Goal: Check status: Check status

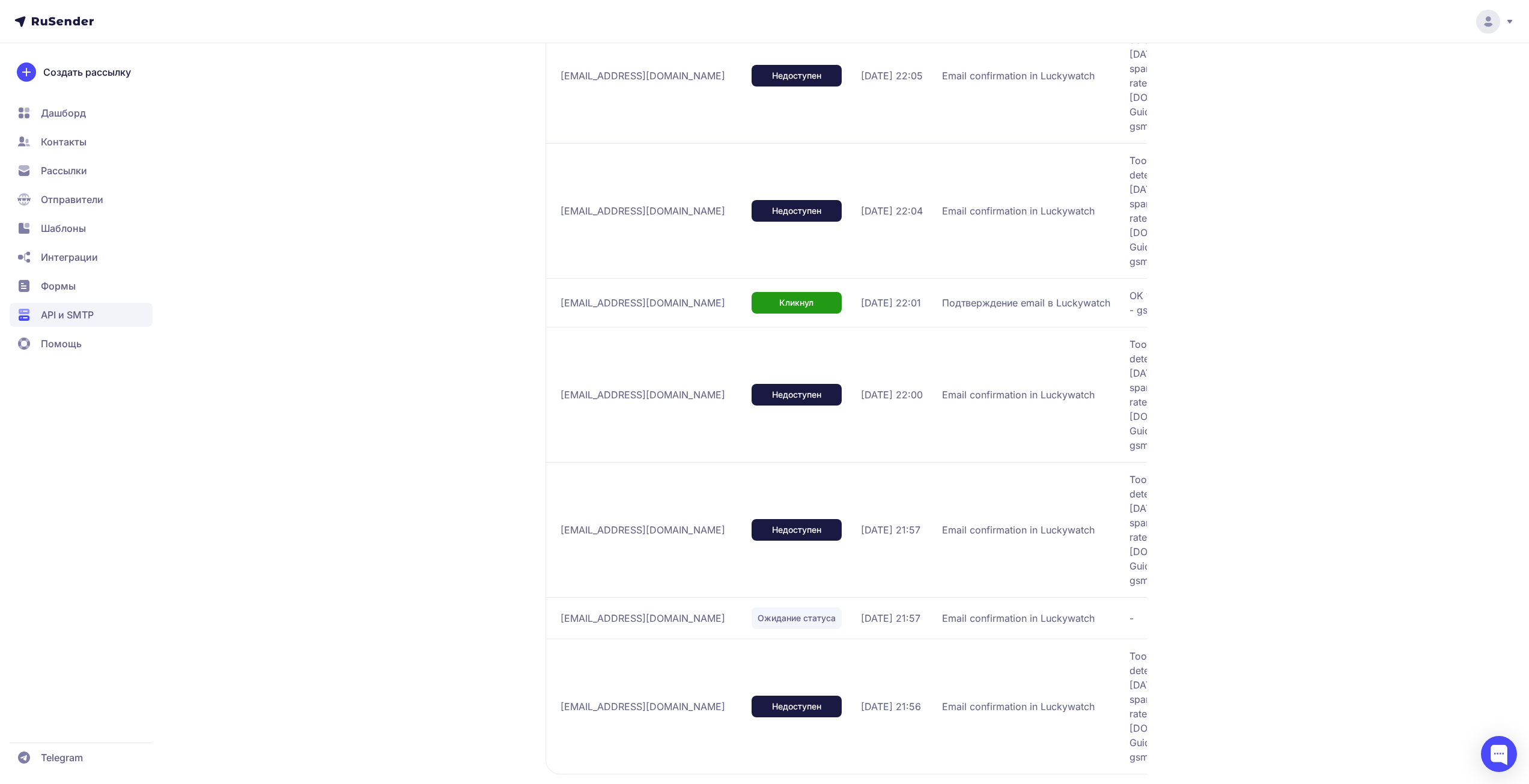
scroll to position [664, 0]
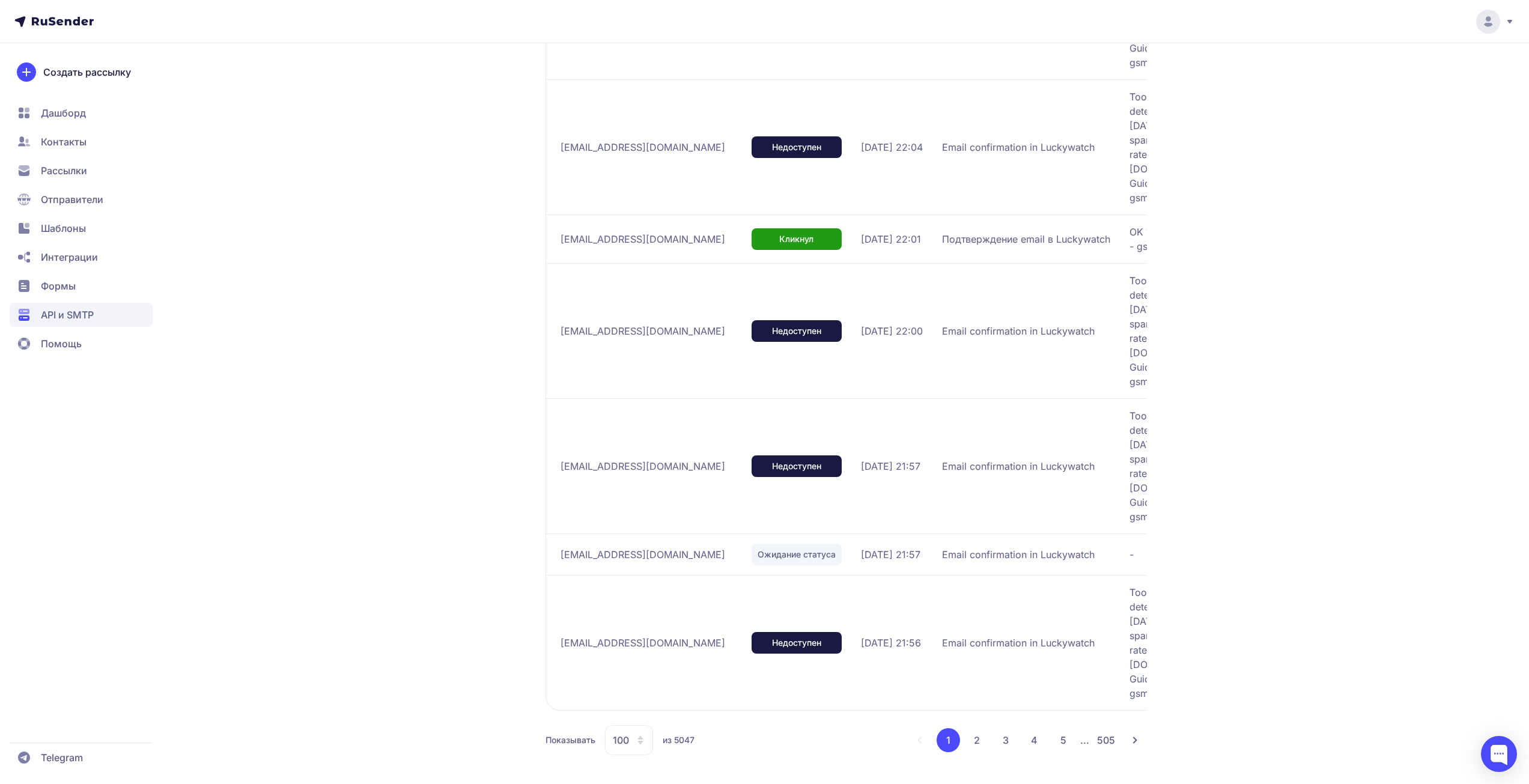
click at [620, 745] on span "100" at bounding box center [621, 741] width 17 height 15
click at [638, 710] on span "100" at bounding box center [677, 702] width 130 height 24
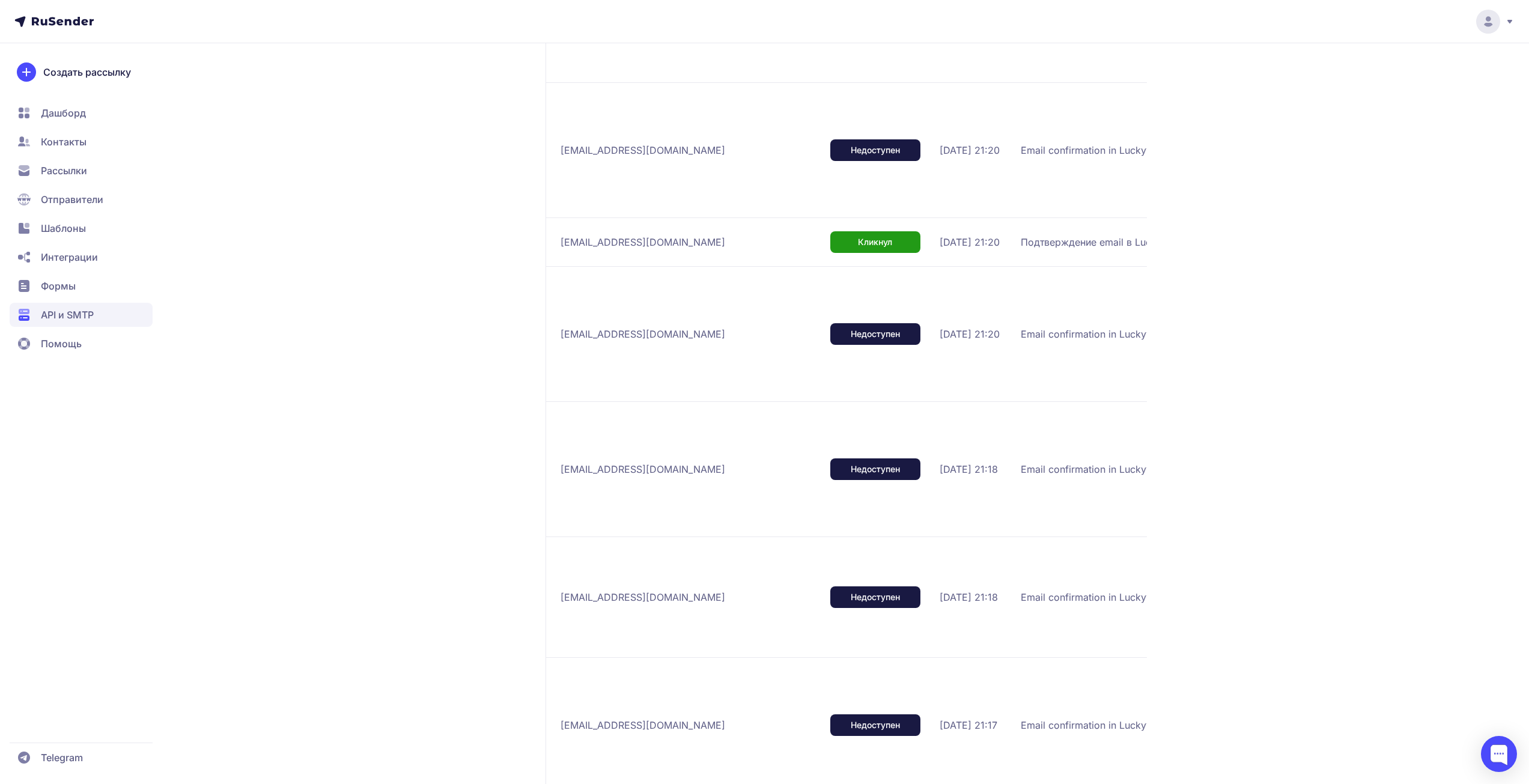
scroll to position [0, 0]
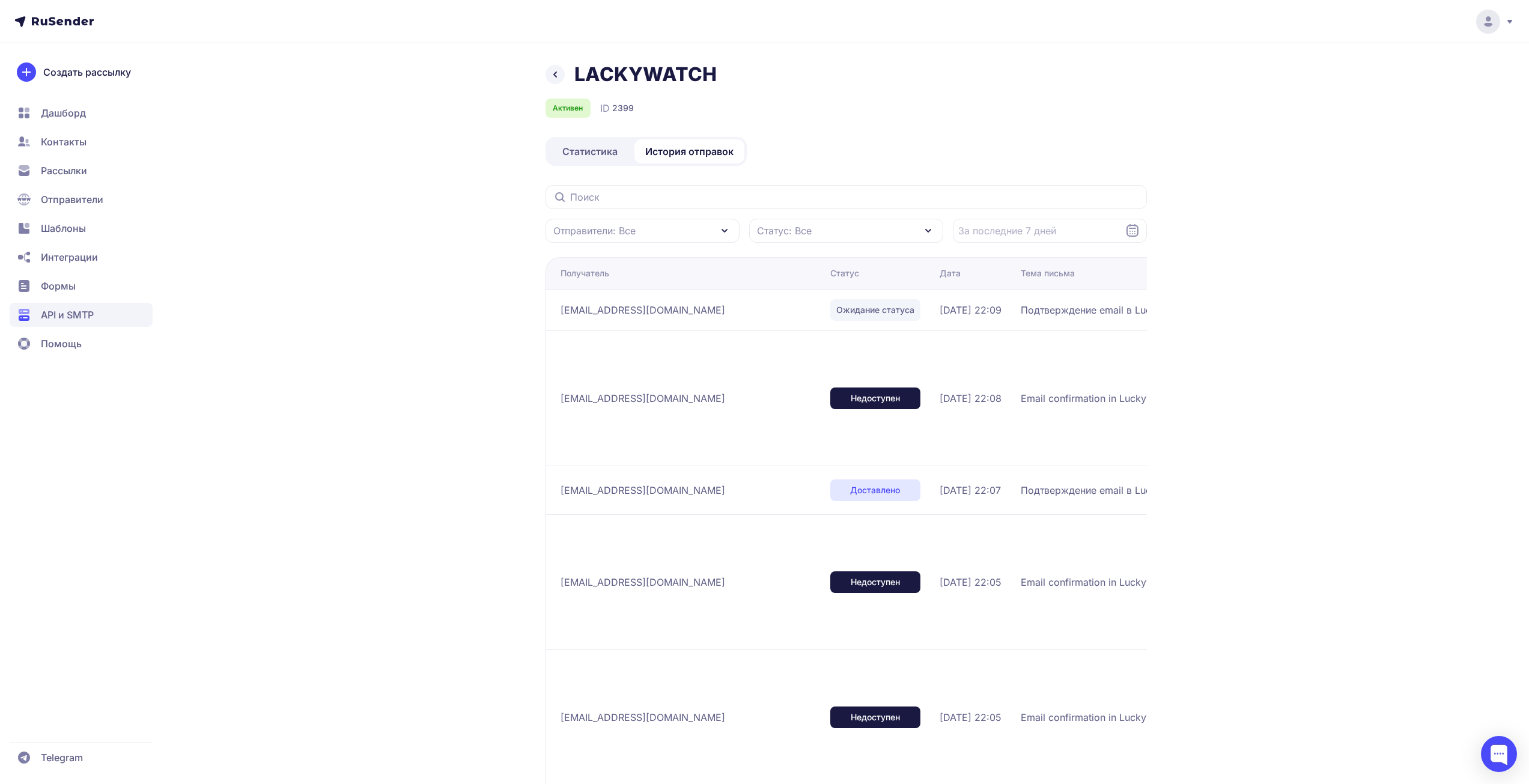
click at [576, 148] on span "Статистика" at bounding box center [590, 151] width 55 height 15
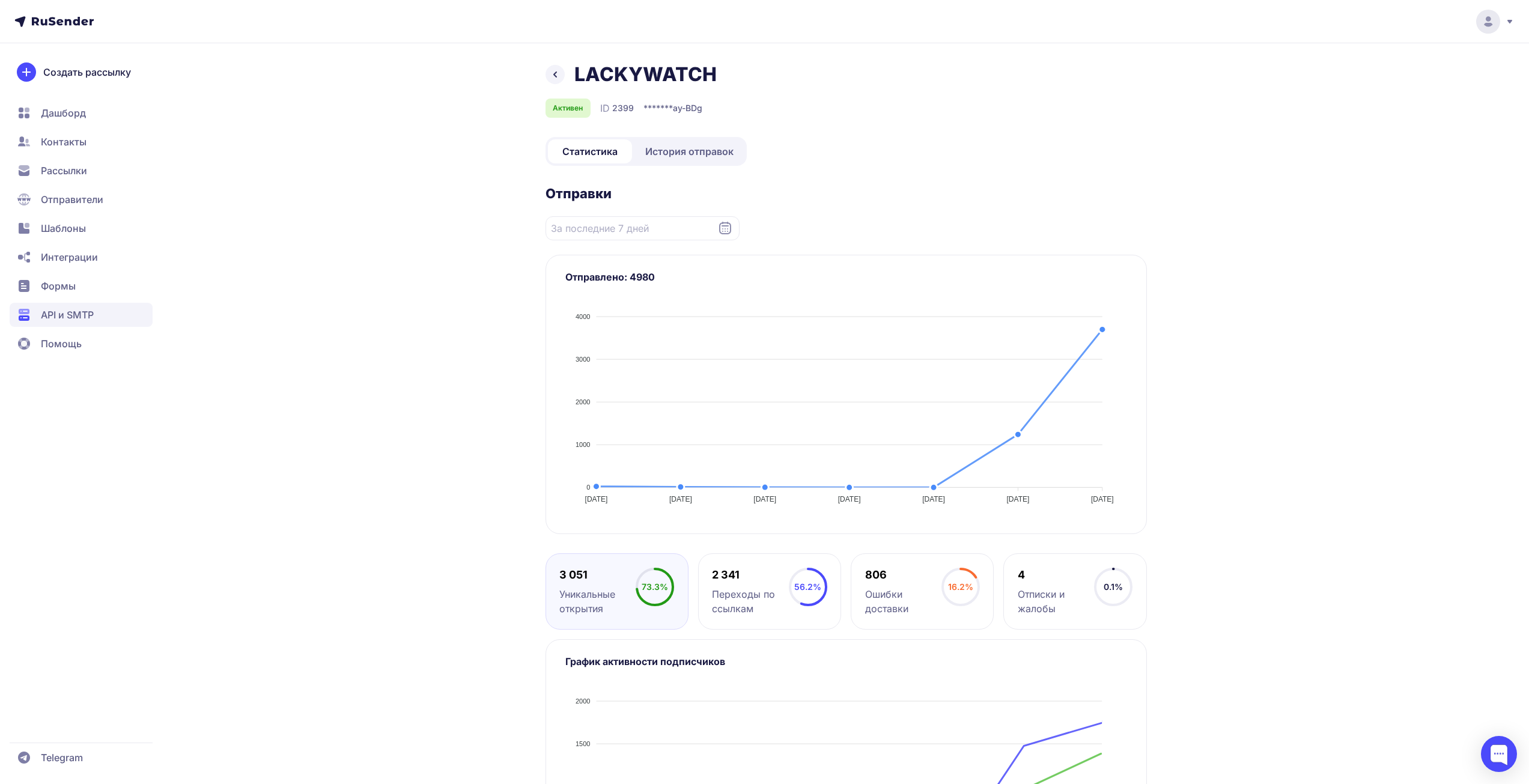
click at [432, 272] on div "LACKYWATCH Активен ID 2399 ******* ay-BDg Статистика История отправок Отправки …" at bounding box center [765, 498] width 866 height 871
click at [680, 143] on link "История отправок" at bounding box center [689, 151] width 110 height 24
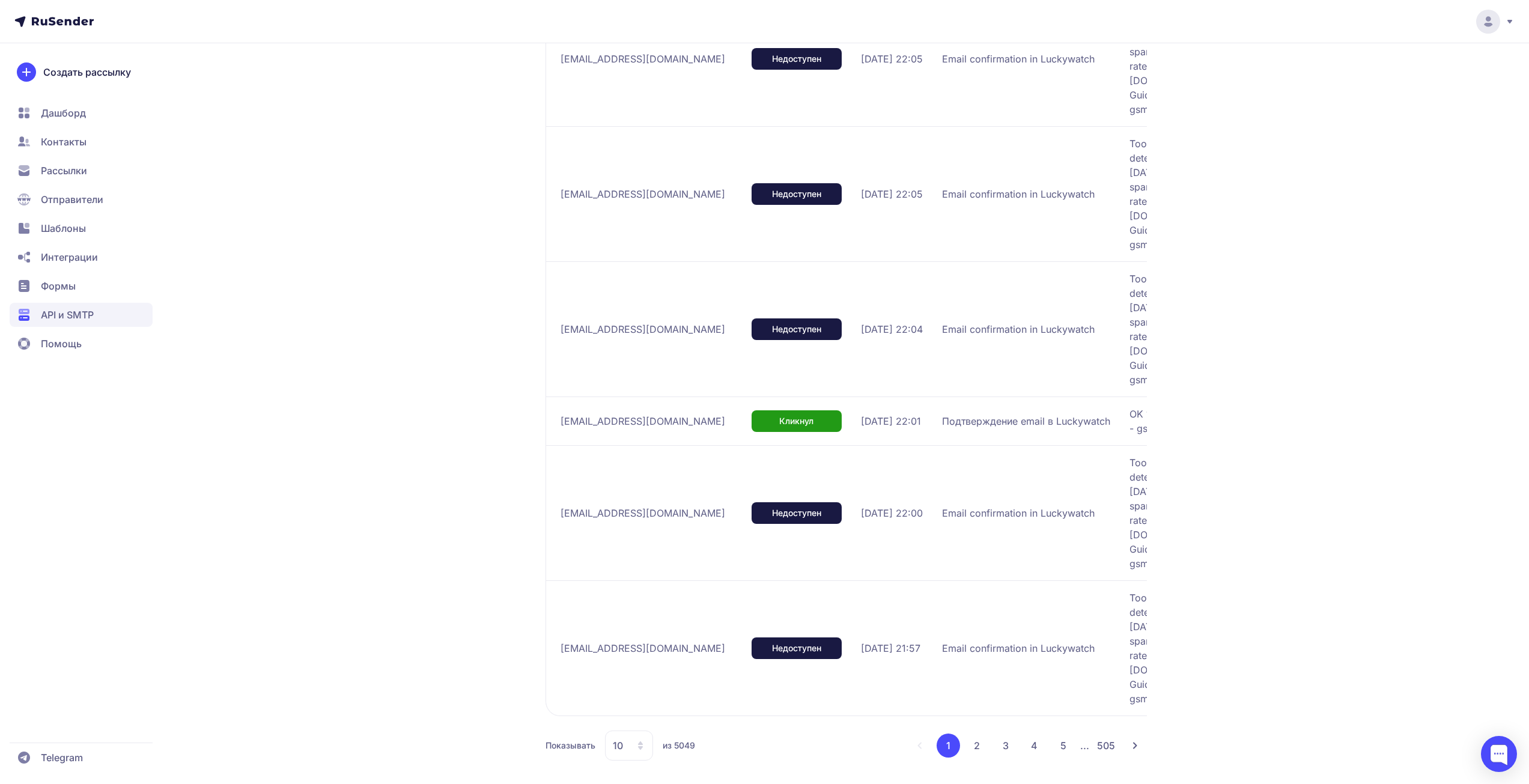
scroll to position [671, 0]
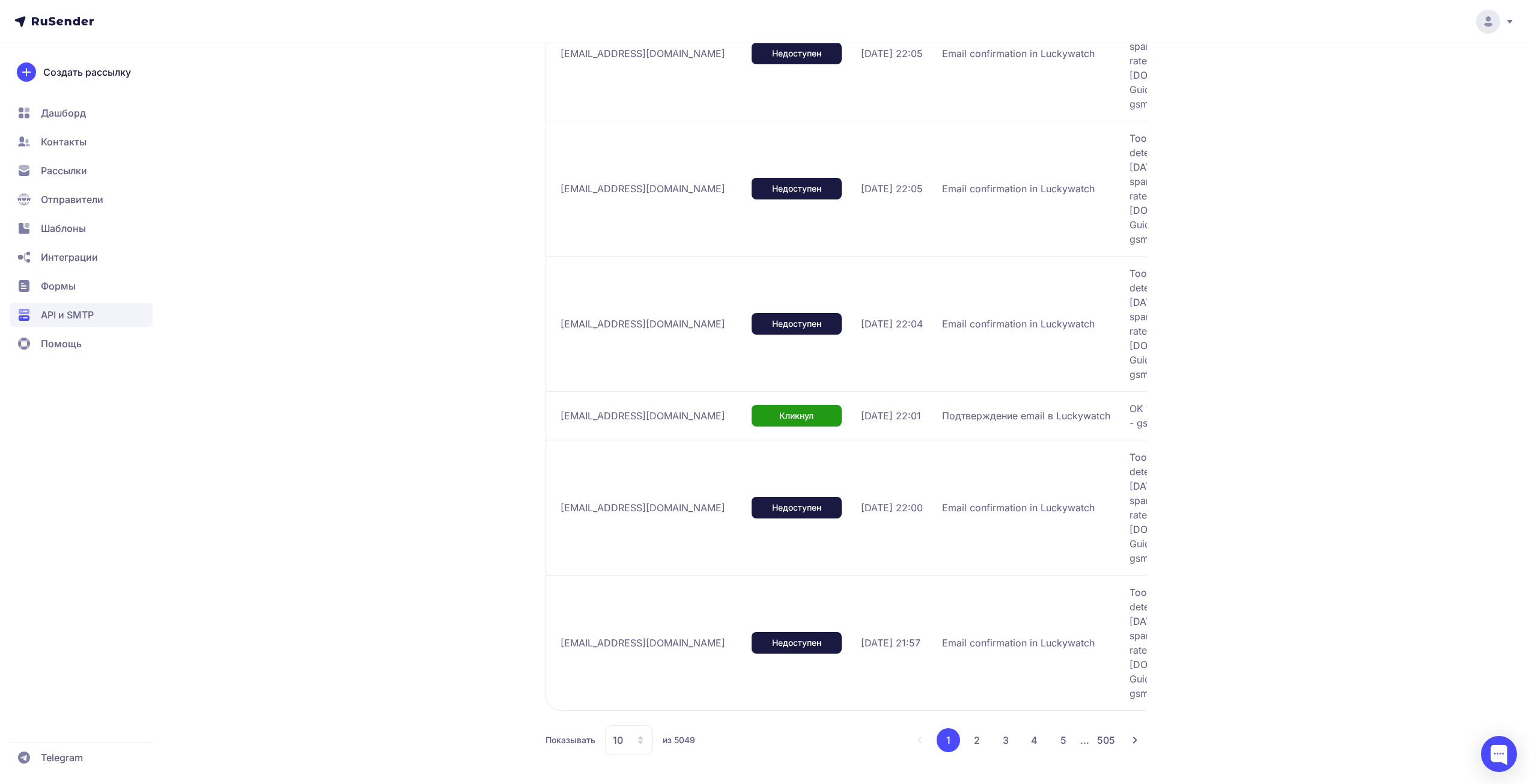
click at [1300, 410] on div "LACKYWATCH Активен ID 2399 Статистика История отправок Отправители: Все Статус:…" at bounding box center [764, 55] width 1529 height 1454
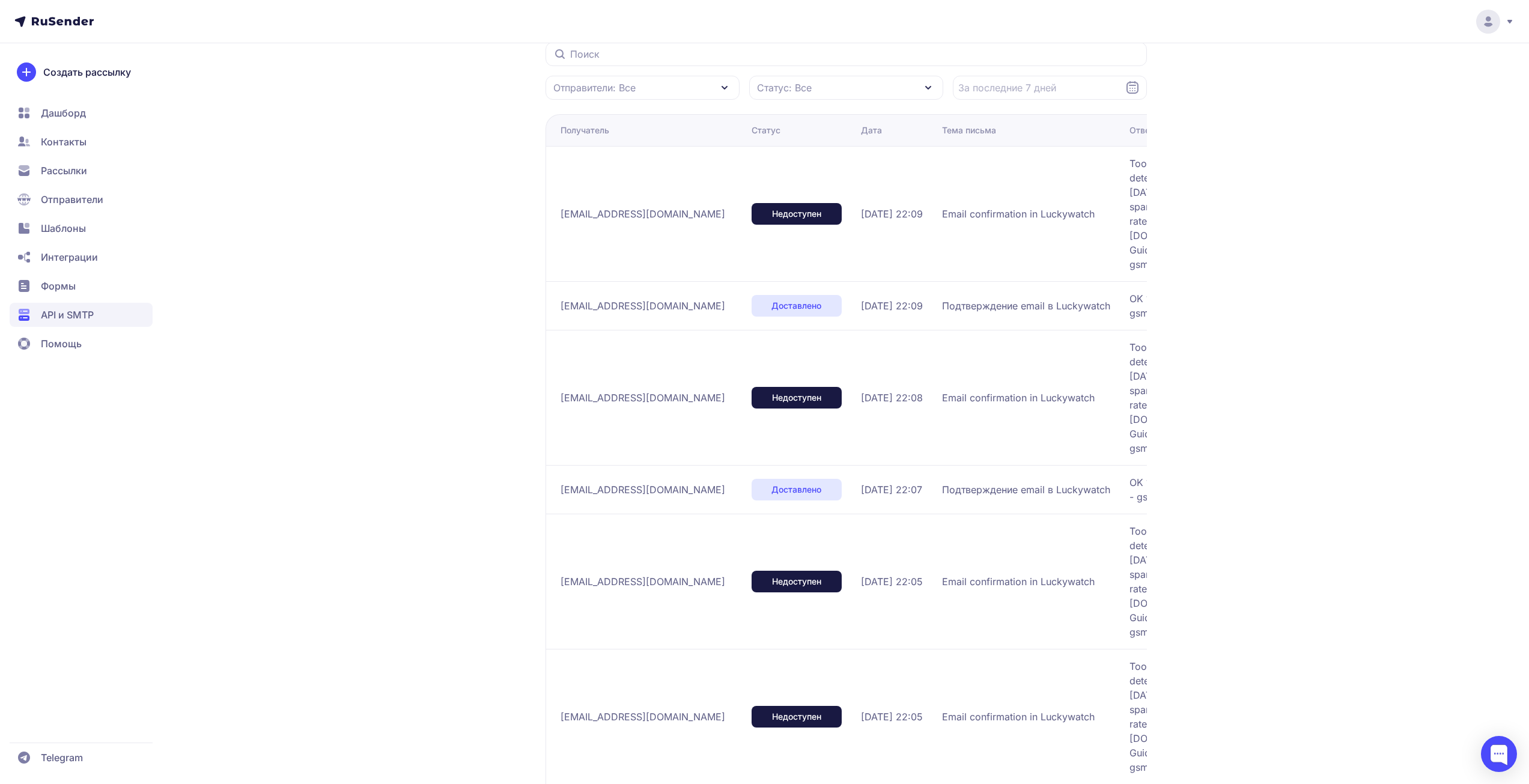
scroll to position [0, 0]
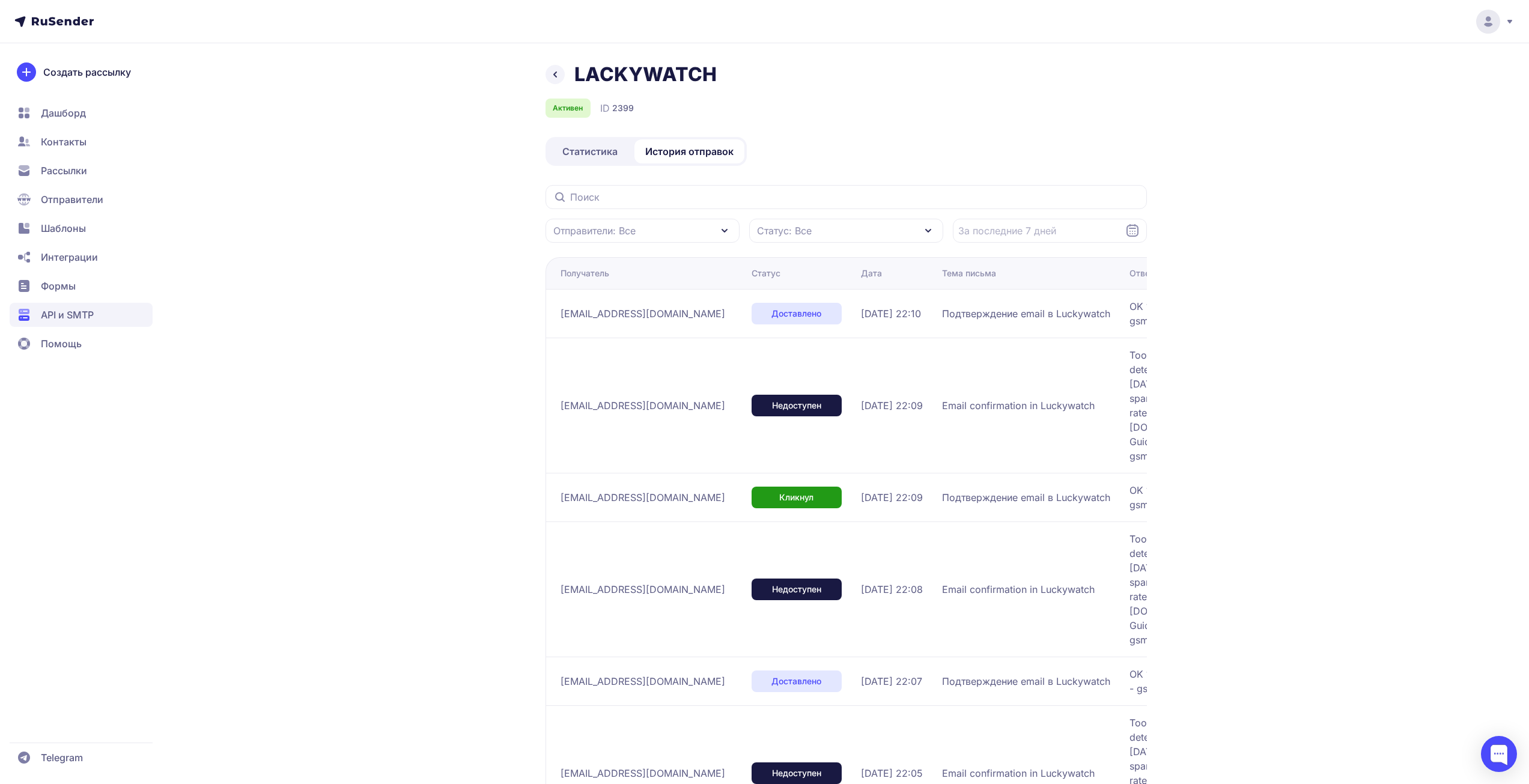
click at [994, 83] on div "LACKYWATCH" at bounding box center [846, 75] width 601 height 24
click at [589, 148] on span "Статистика" at bounding box center [590, 151] width 55 height 15
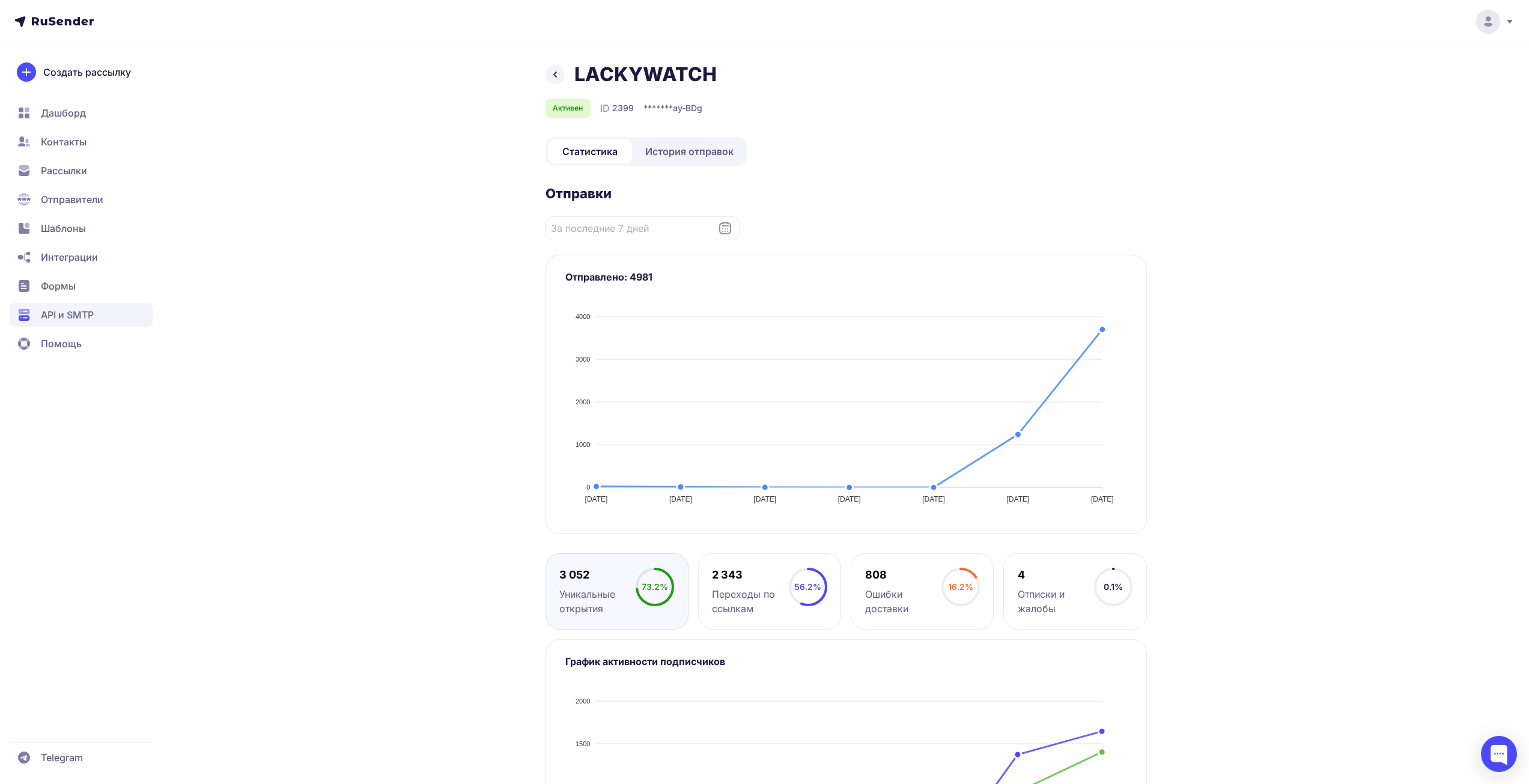
click at [680, 106] on span "ay-BDg" at bounding box center [688, 108] width 30 height 12
click at [1109, 153] on div "LACKYWATCH Активен ID 2399 ******* ay-BDg Статистика История отправок Отправки …" at bounding box center [846, 498] width 601 height 871
click at [686, 154] on span "История отправок" at bounding box center [690, 151] width 89 height 15
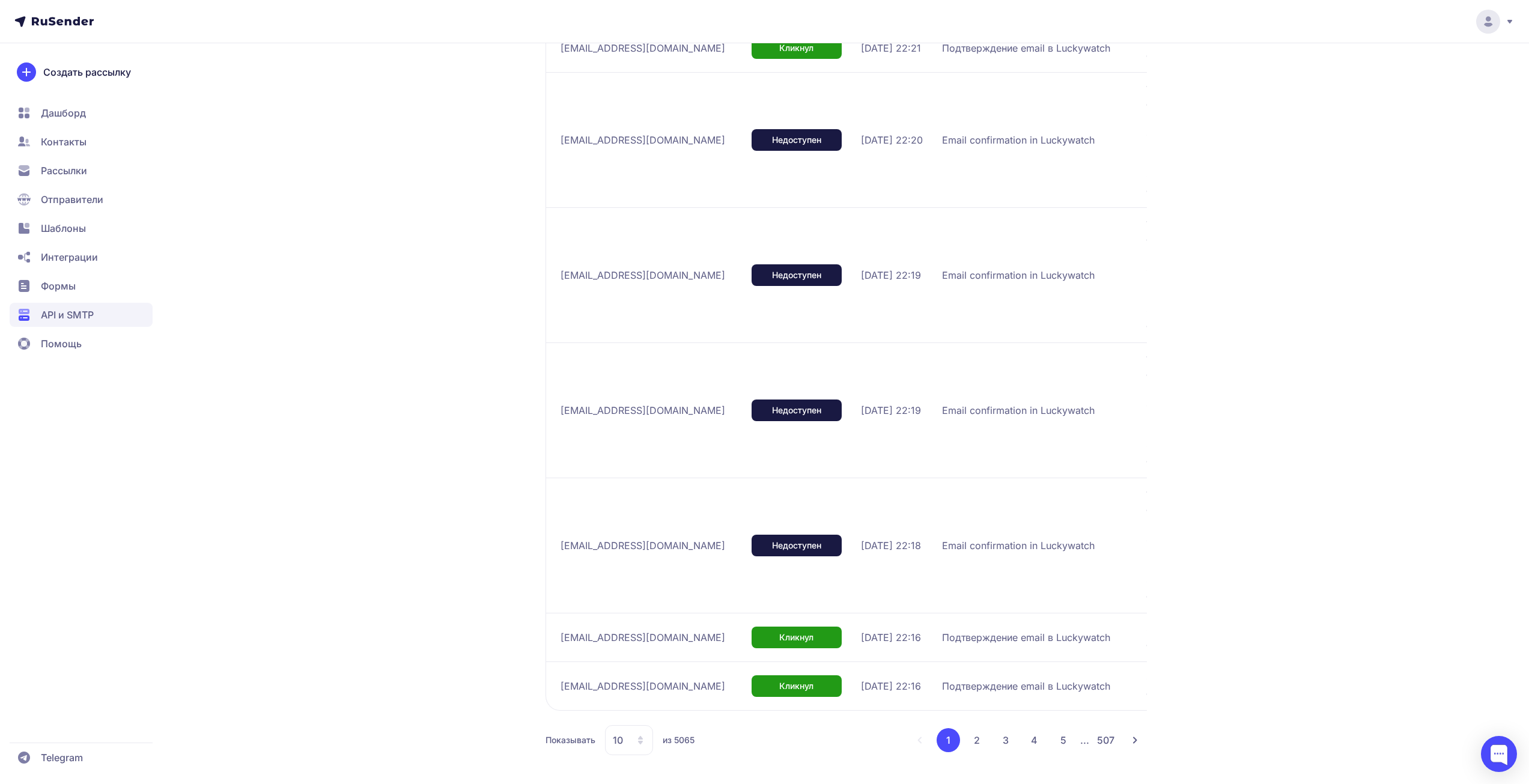
scroll to position [671, 0]
click at [637, 733] on div "10" at bounding box center [629, 740] width 48 height 30
click at [637, 666] on span "20" at bounding box center [677, 678] width 130 height 24
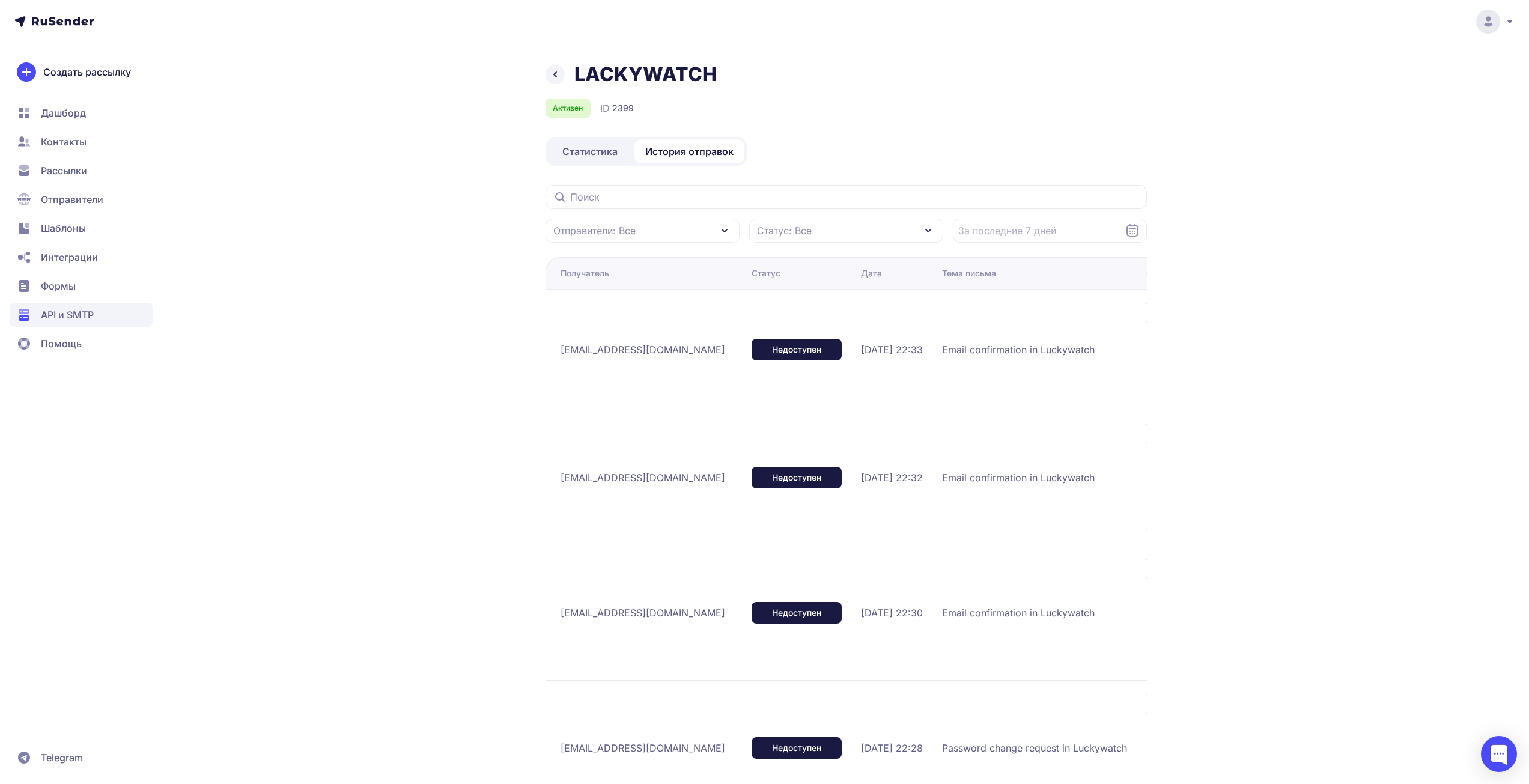
click at [1033, 95] on div "LACKYWATCH Активен ID 2399" at bounding box center [846, 90] width 601 height 55
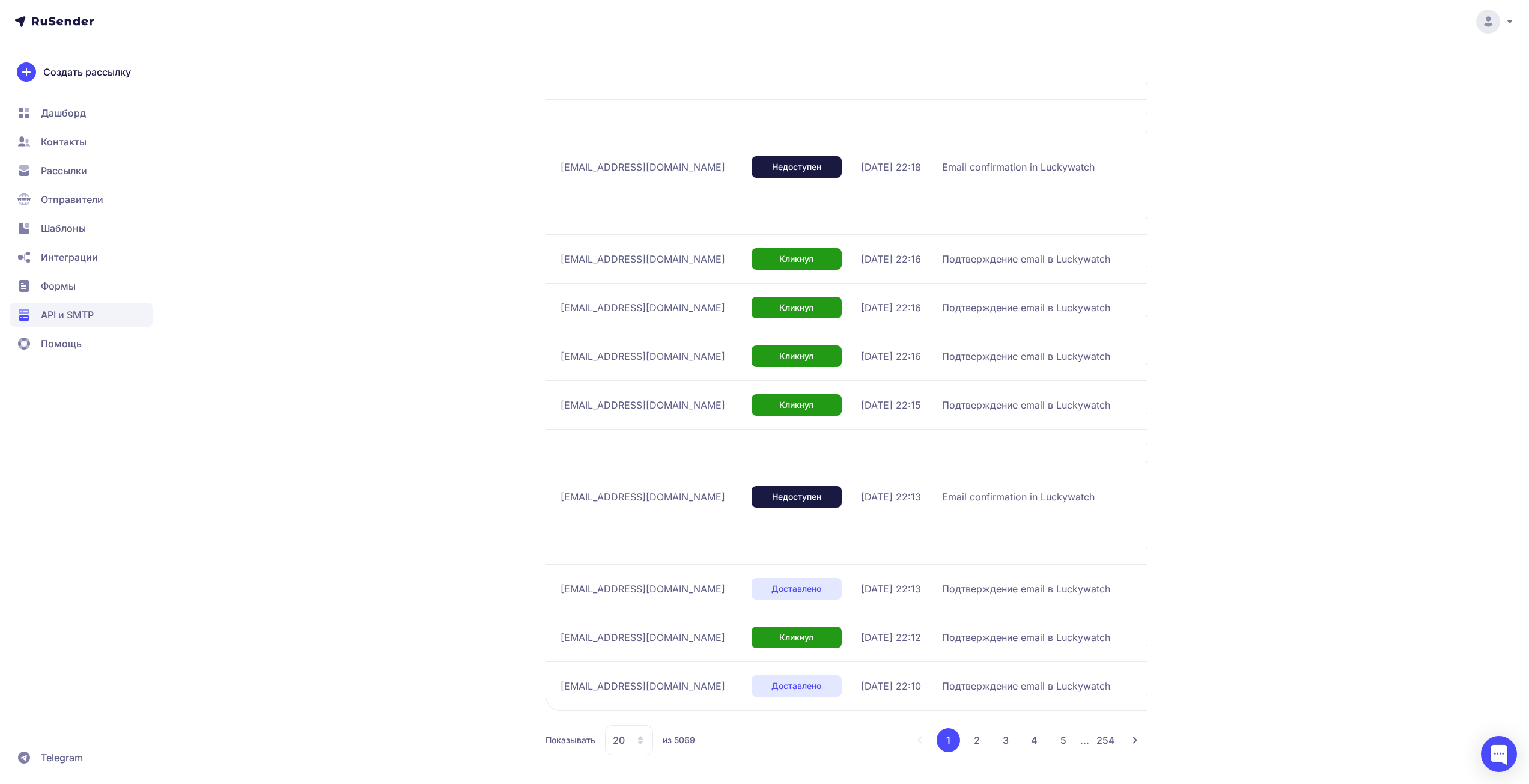
scroll to position [1590, 0]
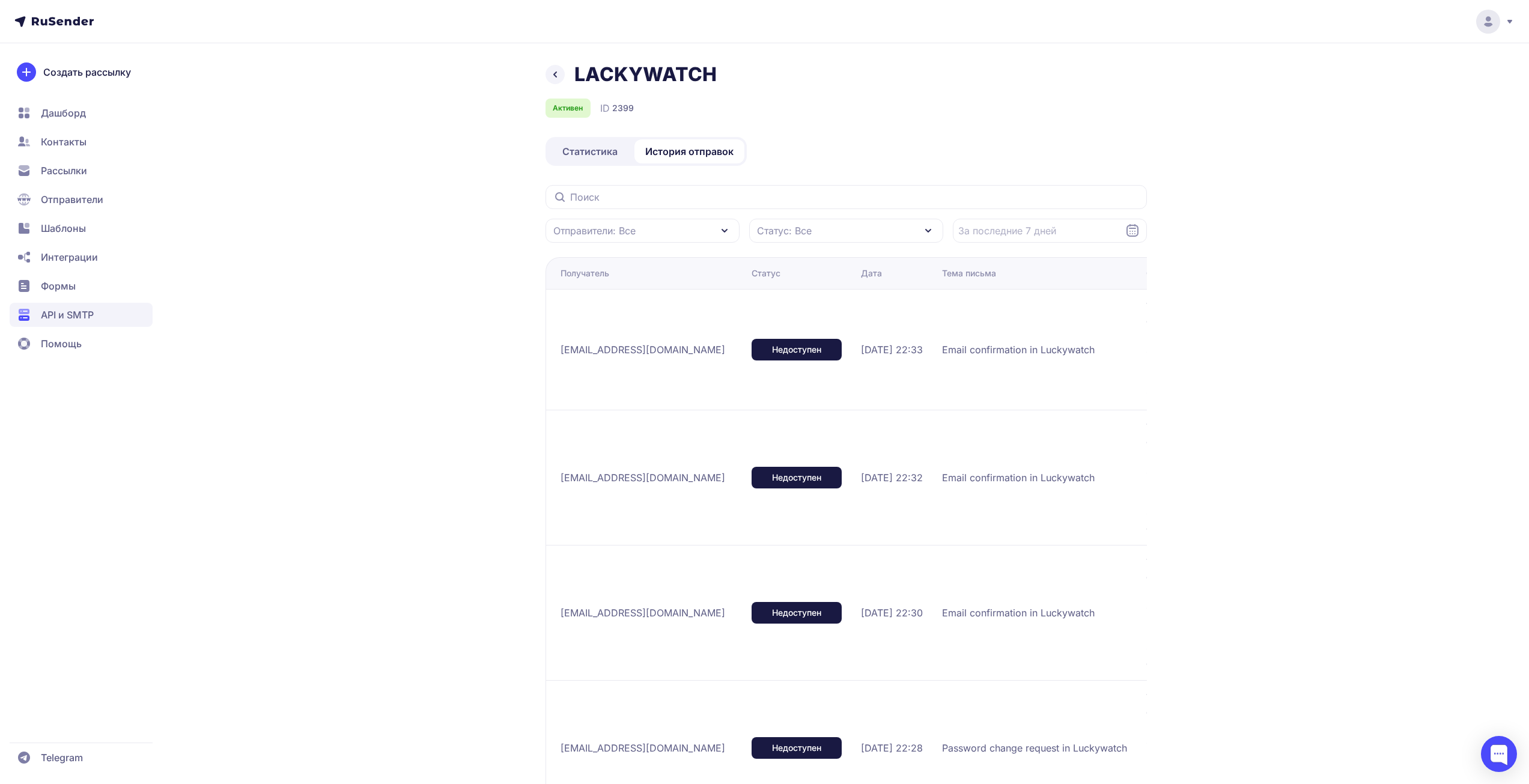
click at [556, 78] on icon at bounding box center [555, 75] width 15 height 15
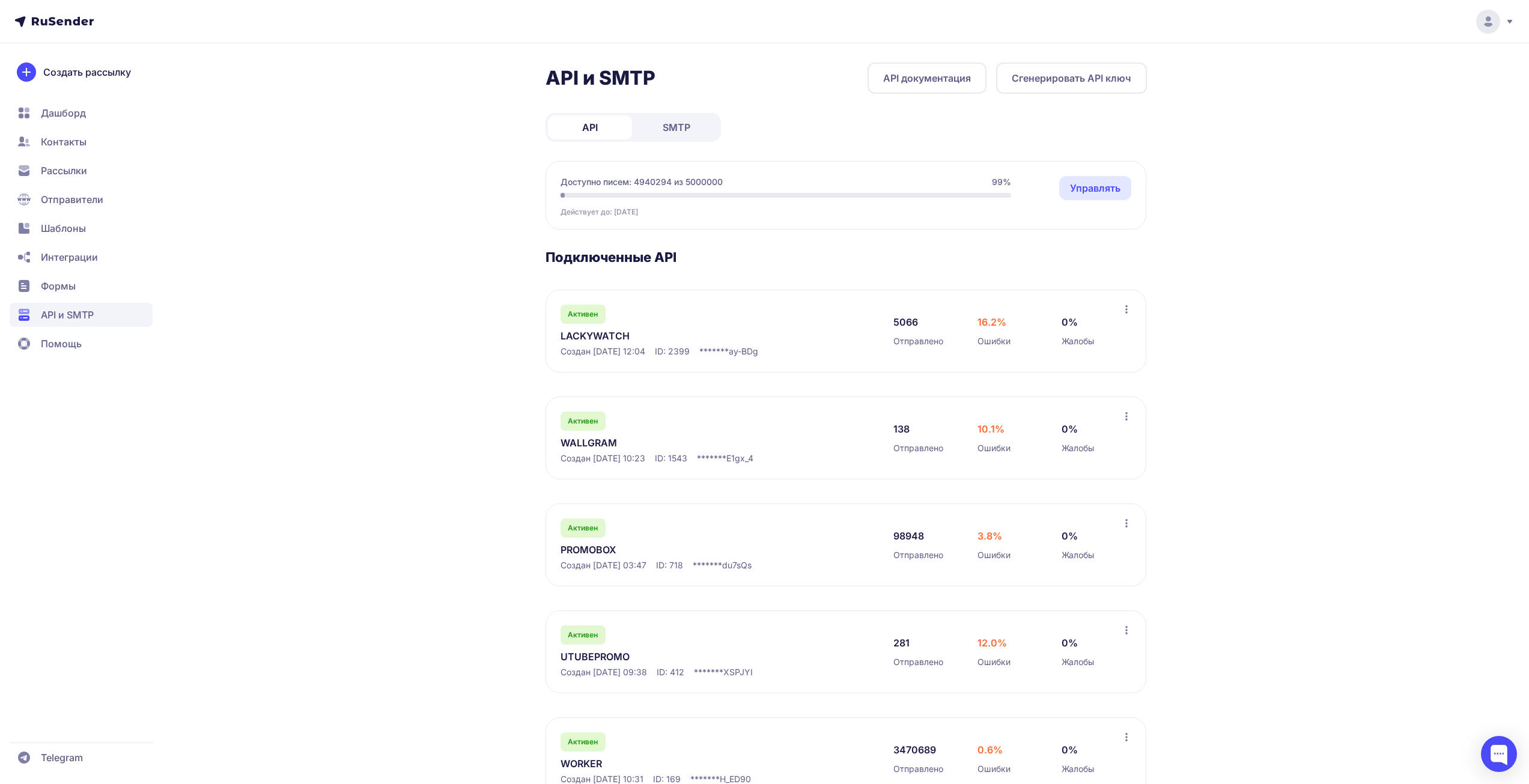
click at [606, 342] on link "LACKYWATCH" at bounding box center [684, 336] width 247 height 15
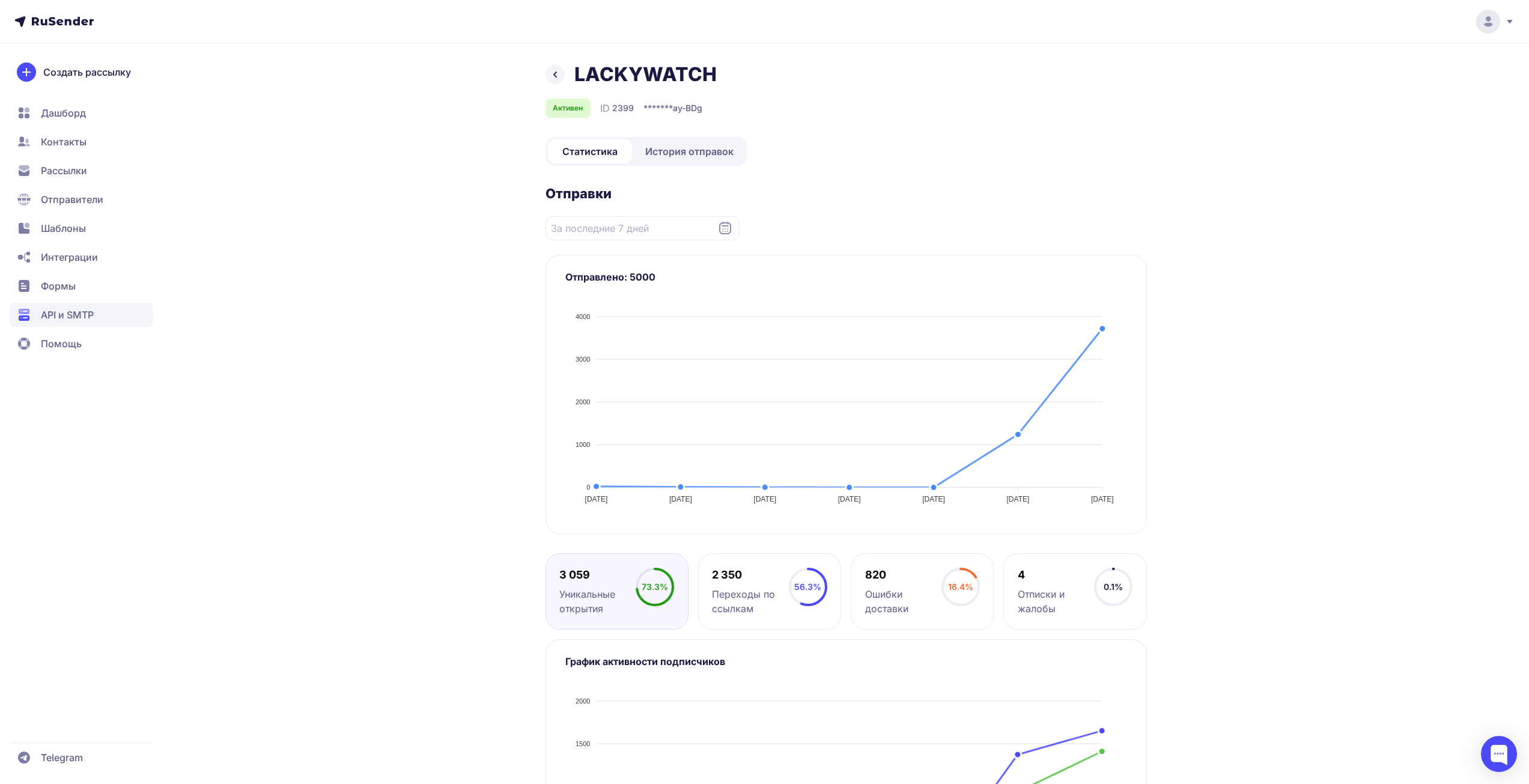
click at [660, 155] on span "История отправок" at bounding box center [690, 151] width 89 height 15
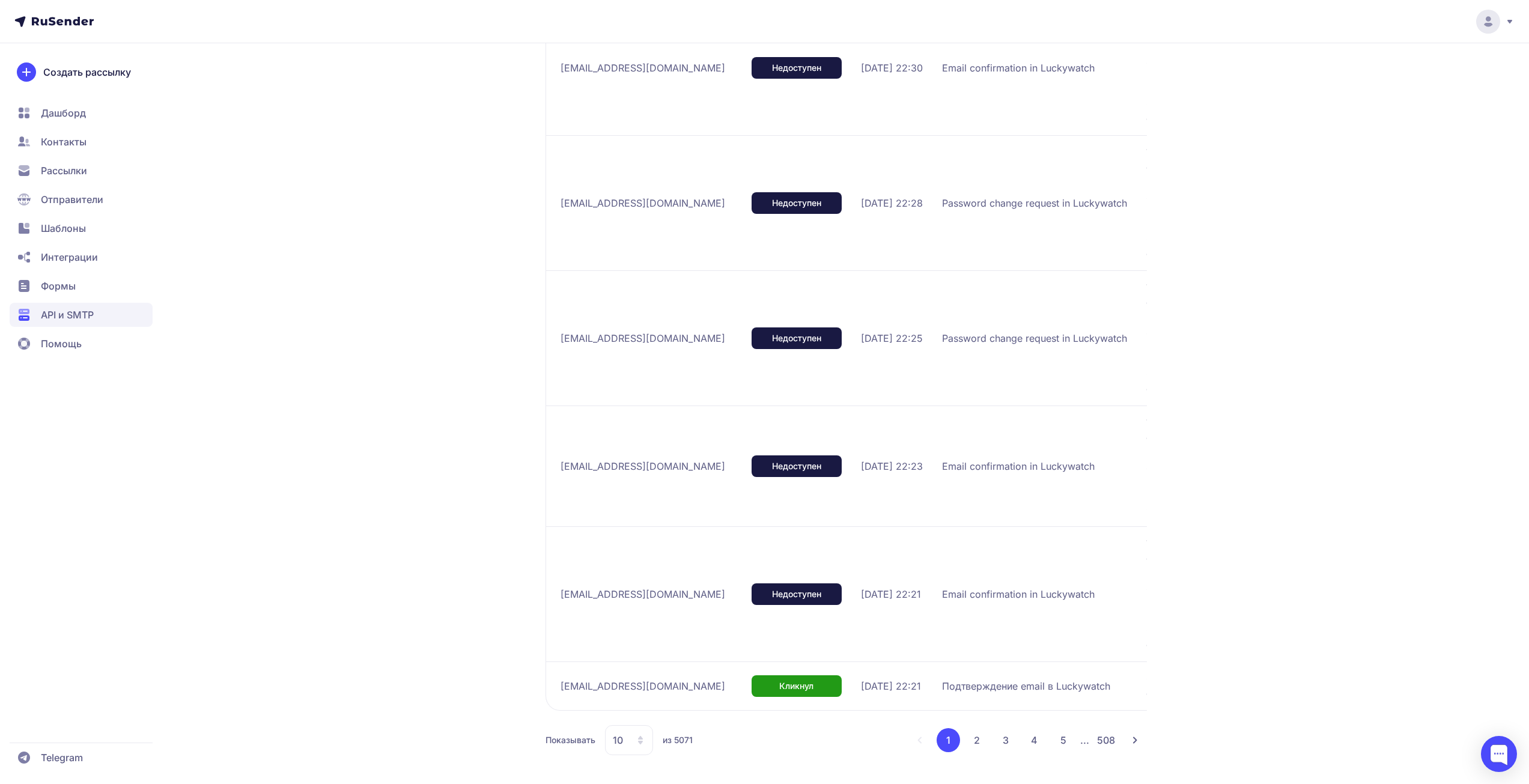
scroll to position [844, 0]
click at [402, 90] on div "LACKYWATCH Активен ID 2399 Статистика История отправок Отправители: Все Статус:…" at bounding box center [765, 16] width 866 height 1537
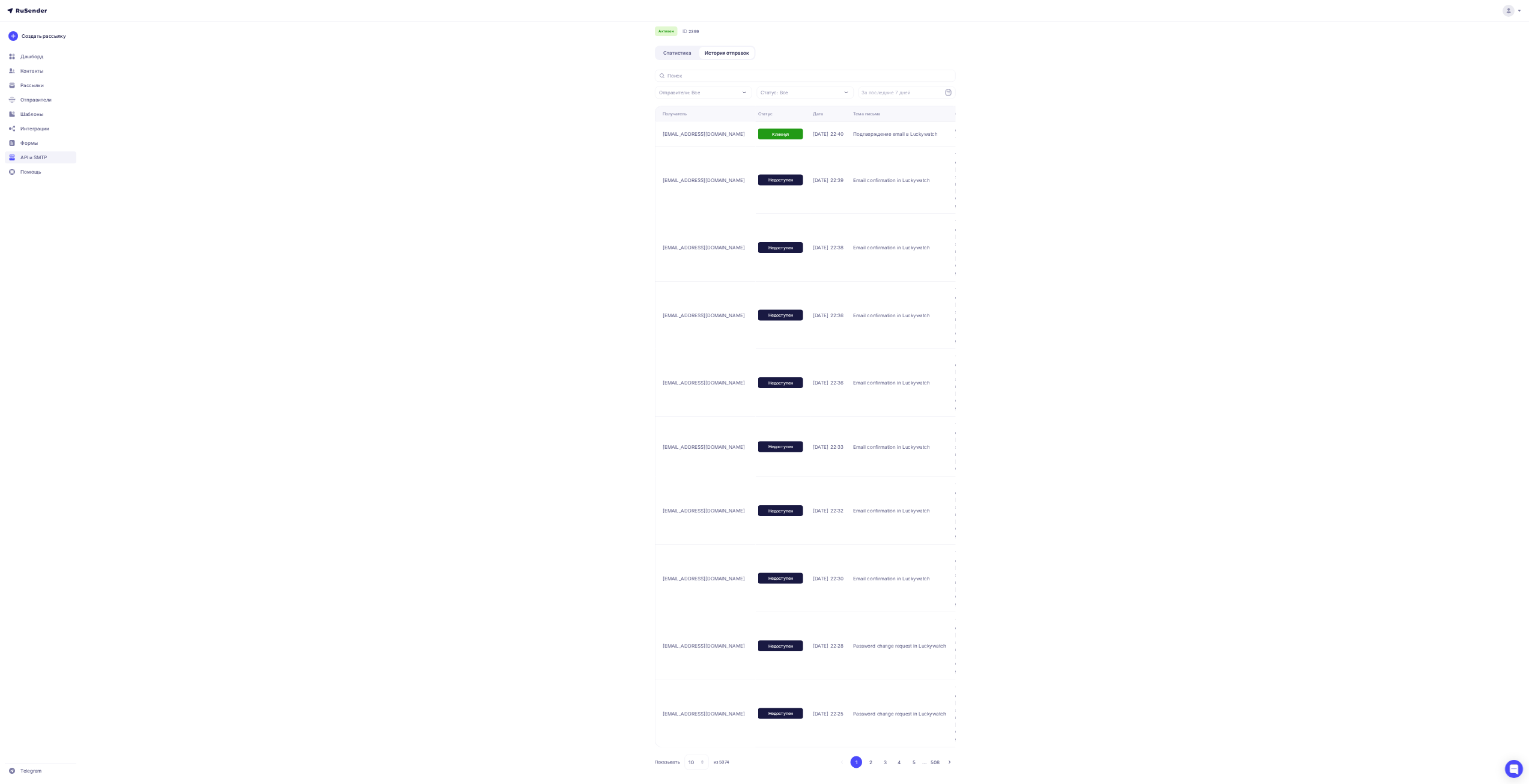
scroll to position [68, 0]
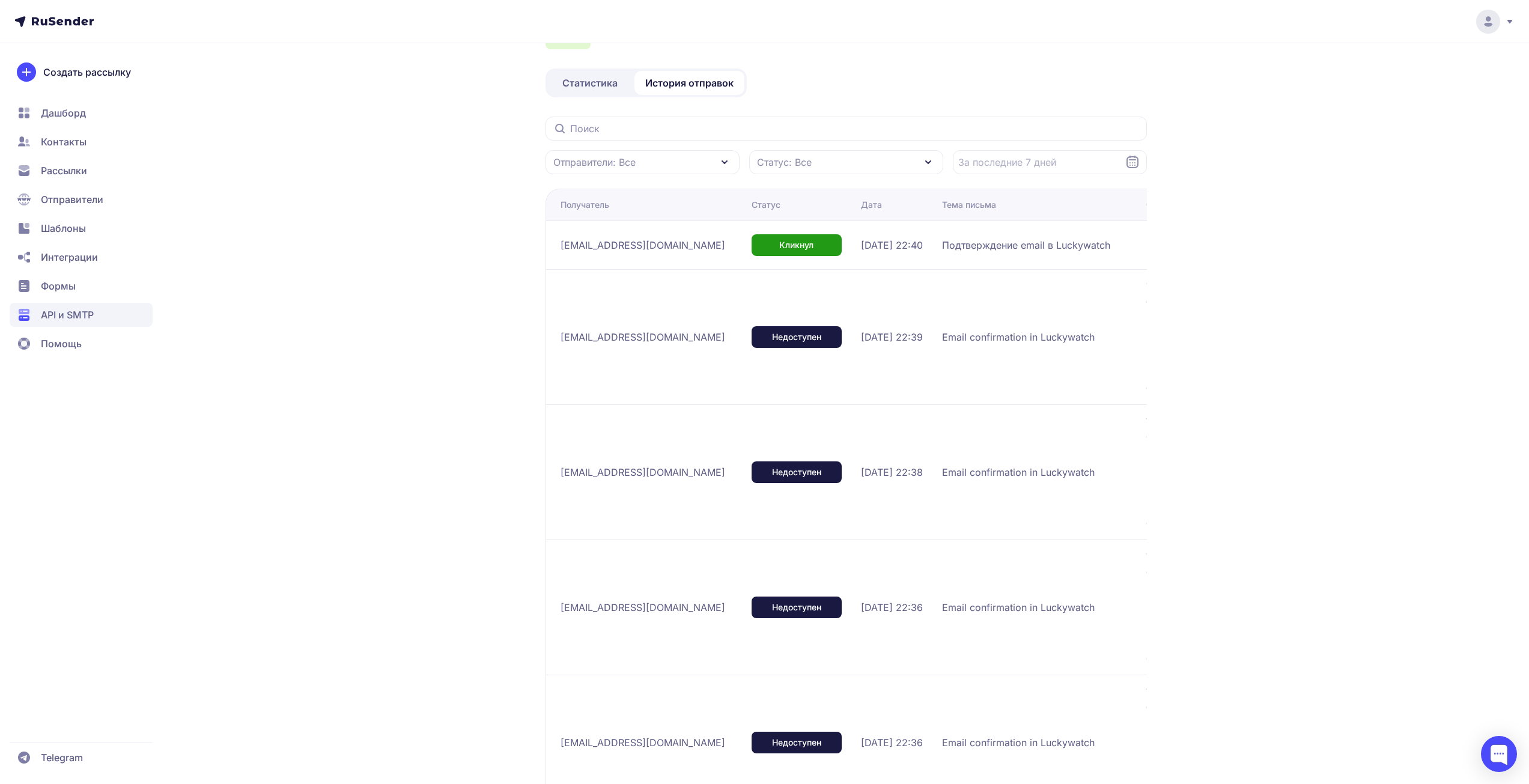
click at [1426, 386] on div "LACKYWATCH Активен ID 2399 Статистика История отправок Отправители: Все Статус:…" at bounding box center [764, 738] width 1529 height 1613
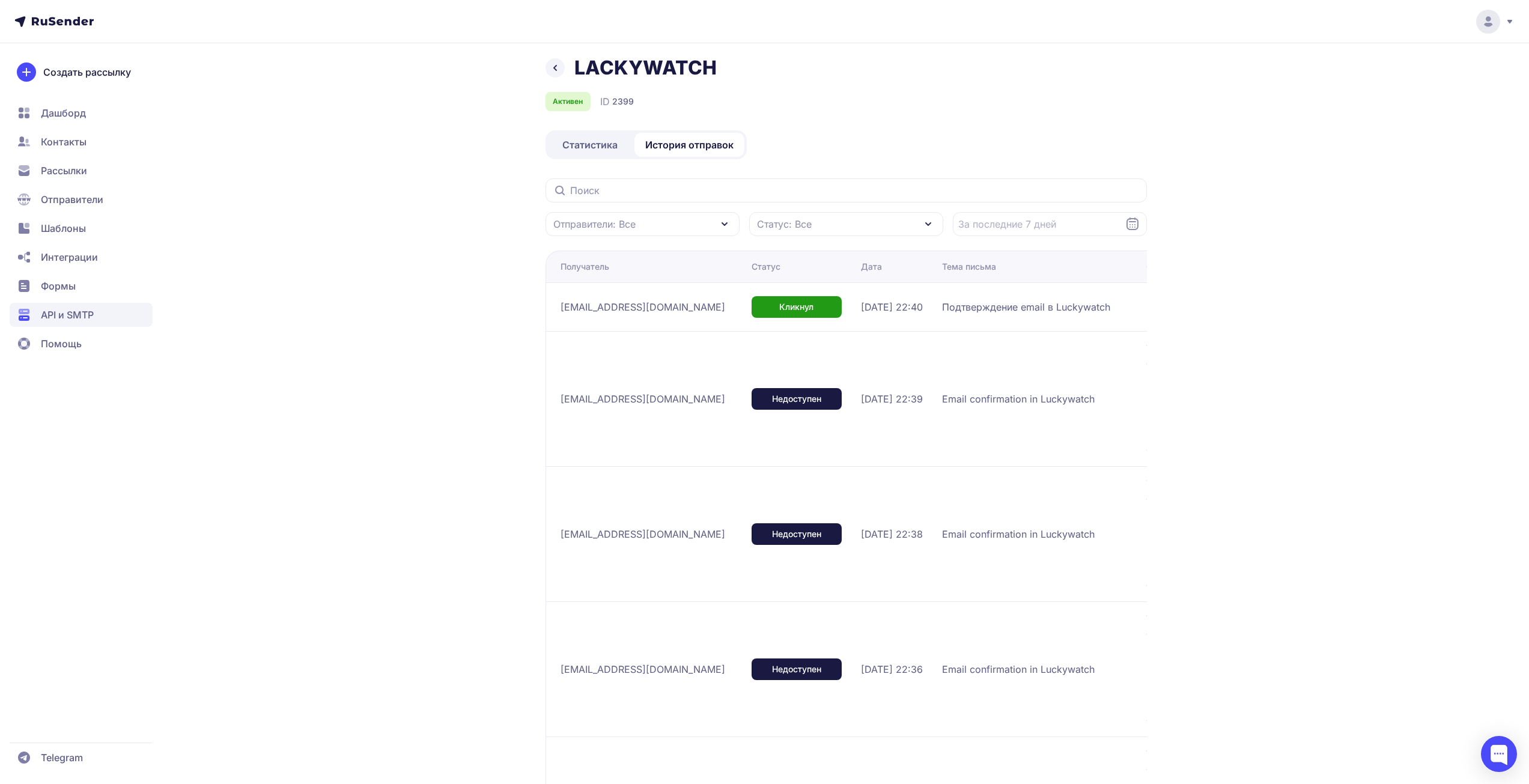
scroll to position [0, 0]
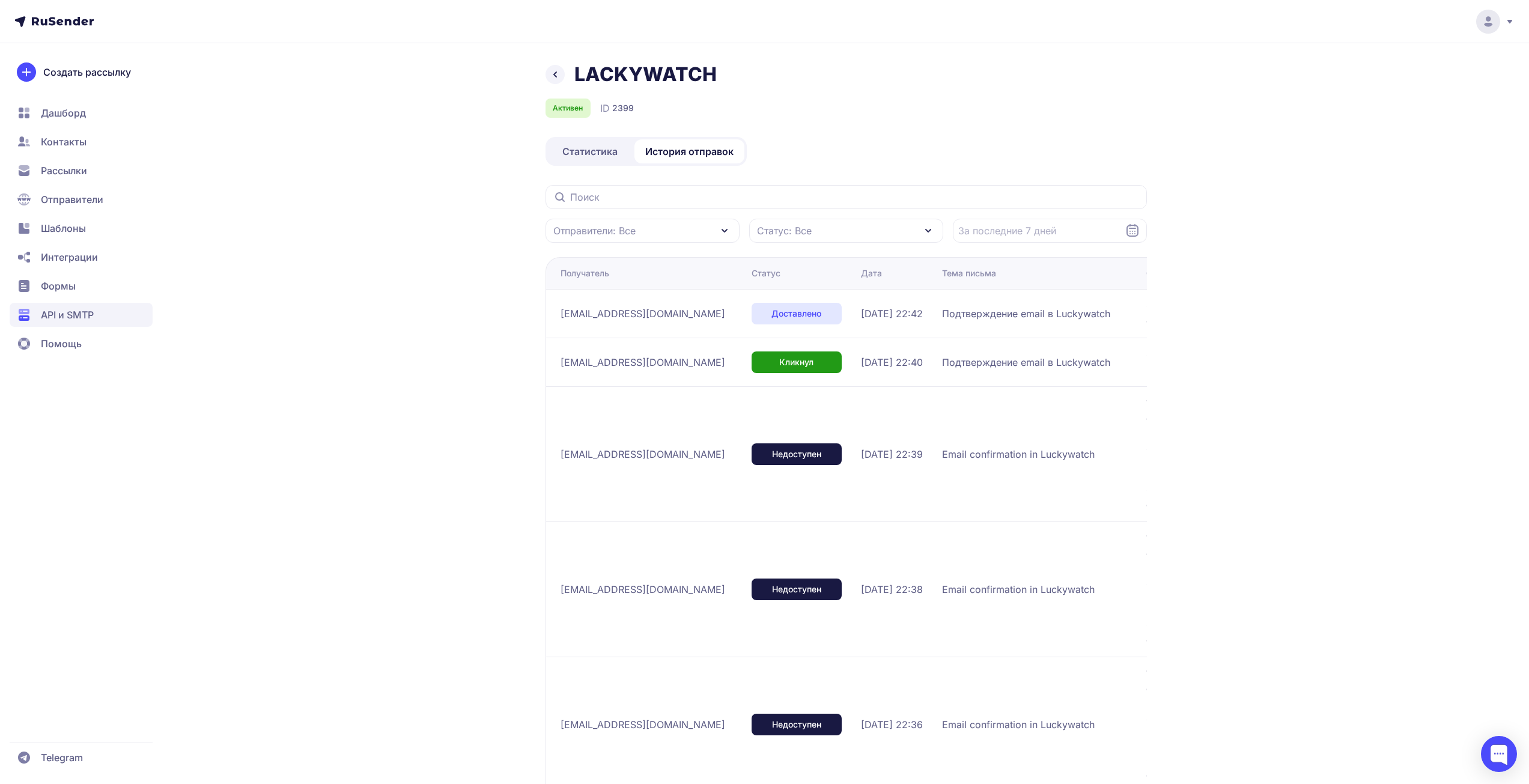
click at [1292, 132] on div "LACKYWATCH Активен ID 2399 Статистика История отправок Отправители: Все Статус:…" at bounding box center [764, 763] width 1529 height 1526
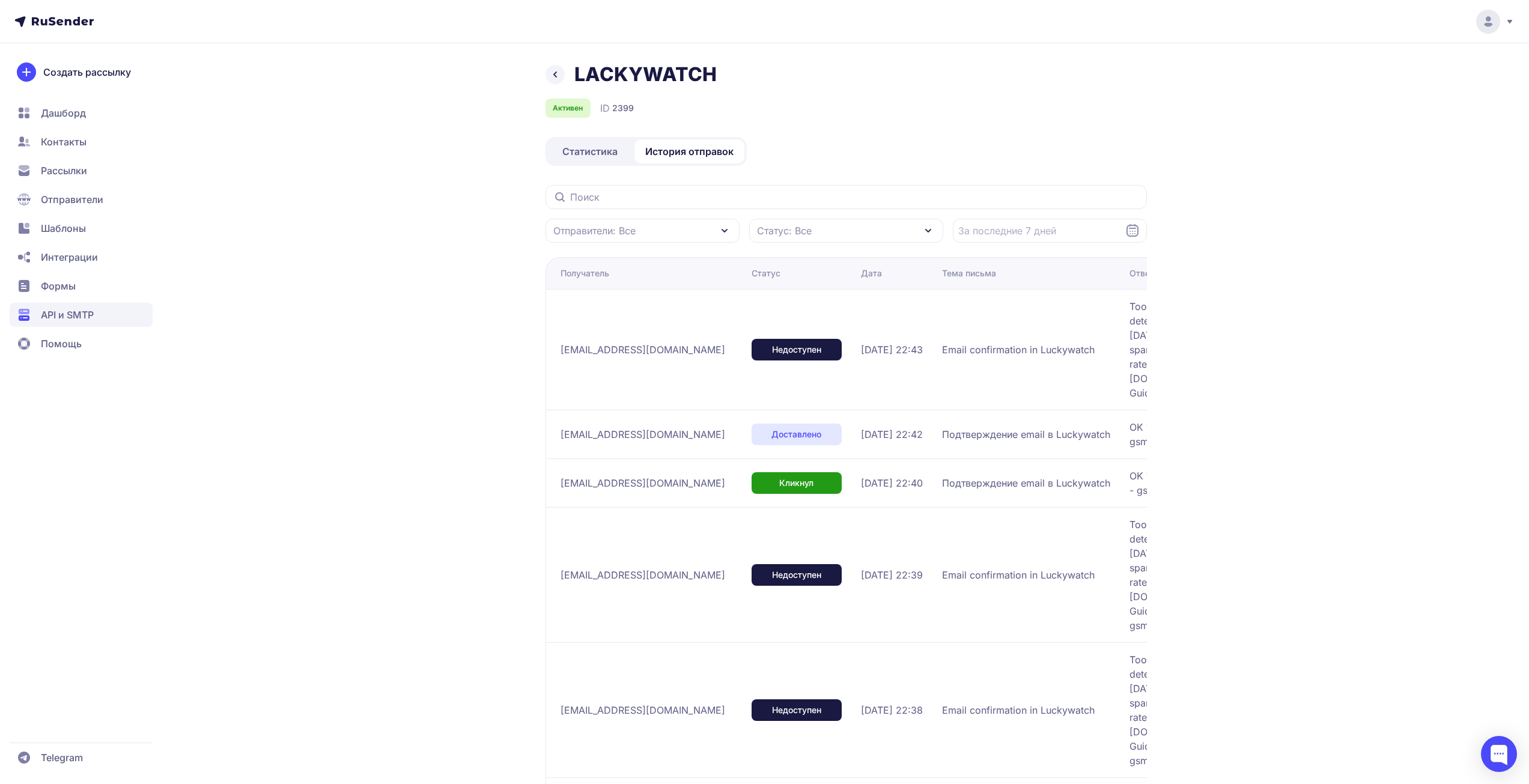
click at [422, 66] on div "LACKYWATCH Активен ID 2399 Статистика История отправок Отправители: Все Статус:…" at bounding box center [765, 788] width 866 height 1450
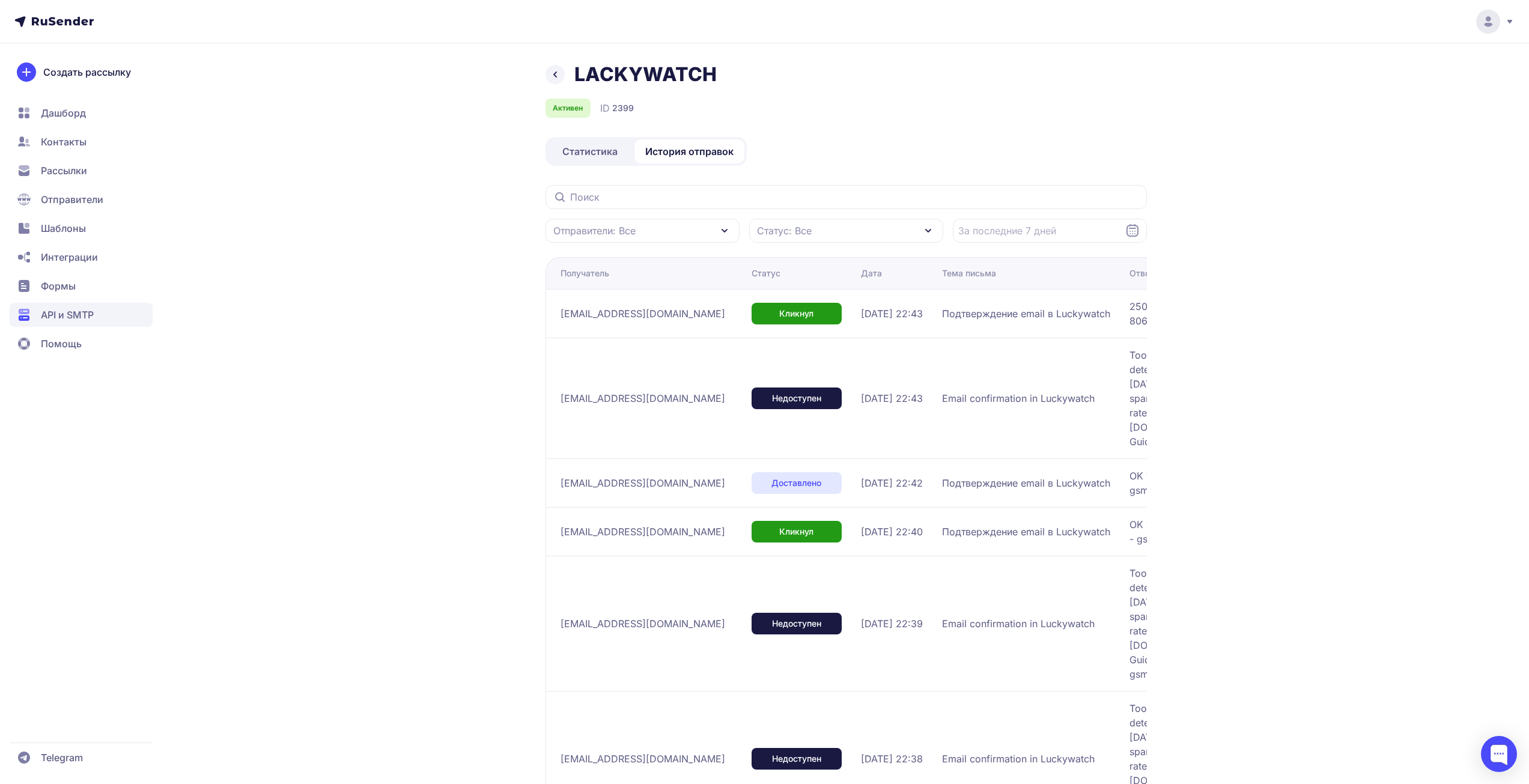
click at [403, 291] on div "LACKYWATCH Активен ID 2399 Статистика История отправок Отправители: Все Статус:…" at bounding box center [765, 744] width 866 height 1364
click at [334, 39] on header at bounding box center [764, 21] width 1529 height 43
click at [1344, 153] on div "LACKYWATCH Активен ID 2399 Статистика История отправок Отправители: Все Статус:…" at bounding box center [764, 713] width 1529 height 1426
click at [1329, 142] on div "LACKYWATCH Активен ID 2399 Статистика История отправок Отправители: Все Статус:…" at bounding box center [764, 713] width 1529 height 1426
click at [1048, 458] on td "Email confirmation in Luckywatch" at bounding box center [1031, 398] width 188 height 121
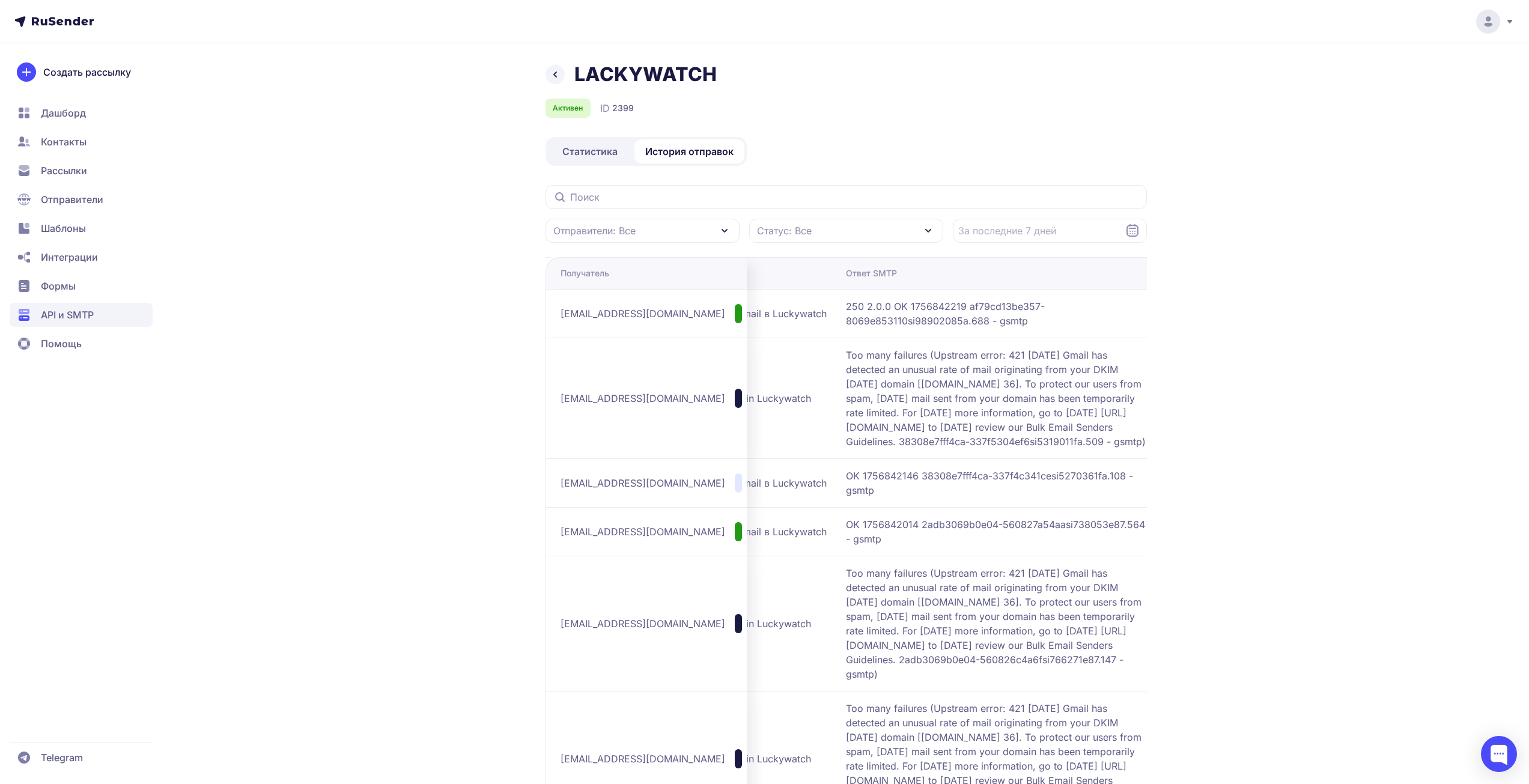
scroll to position [0, 285]
drag, startPoint x: 828, startPoint y: 352, endPoint x: 1051, endPoint y: 465, distance: 250.0
click at [1051, 458] on td "Too many failures (Upstream error: 421 4.7.28 Gmail has detected an unusual rat…" at bounding box center [1000, 398] width 320 height 121
copy span "Too many failures (Upstream error: 421 4.7.28 Gmail has detected an unusual rat…"
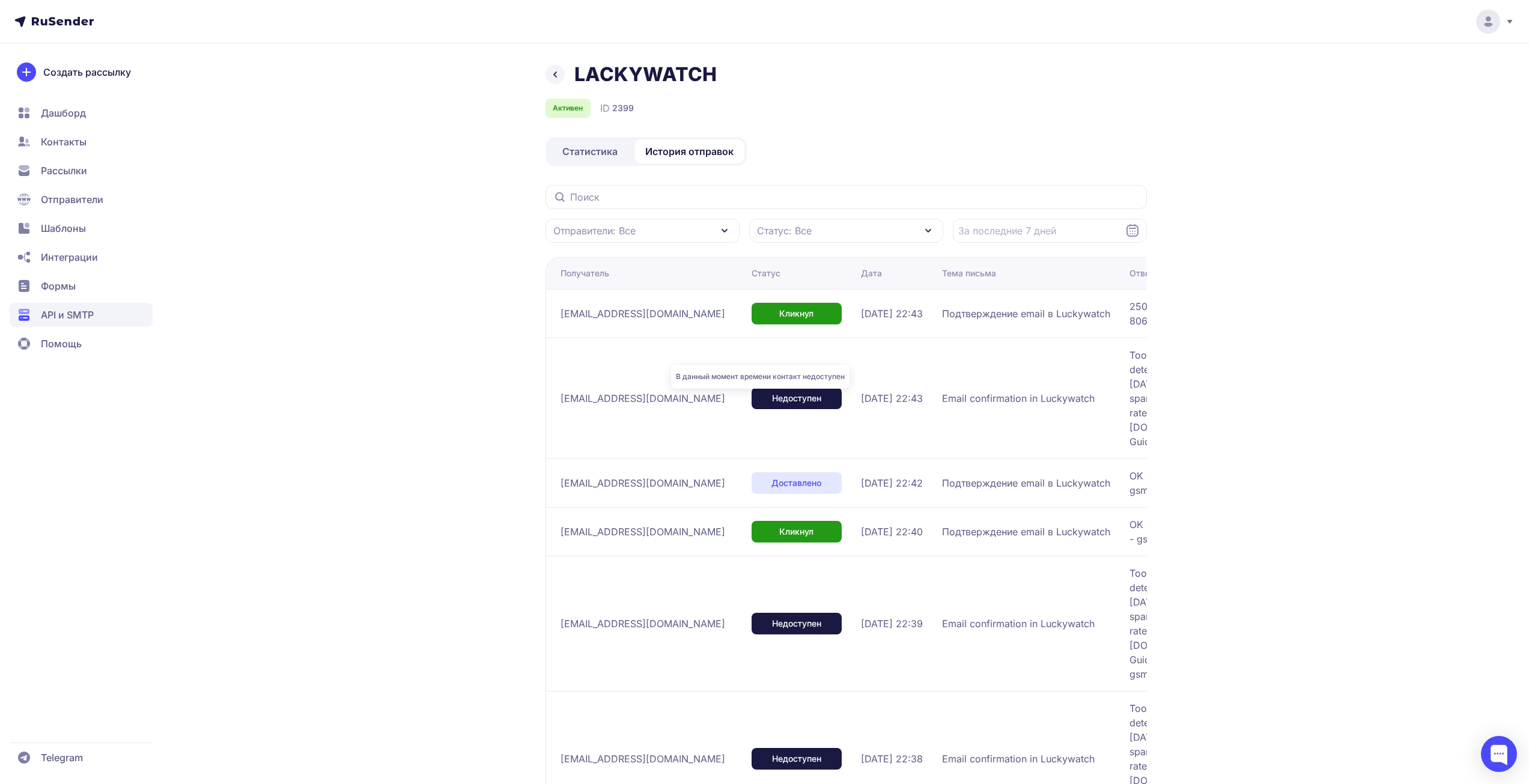
click at [774, 404] on span "Недоступен" at bounding box center [796, 398] width 49 height 12
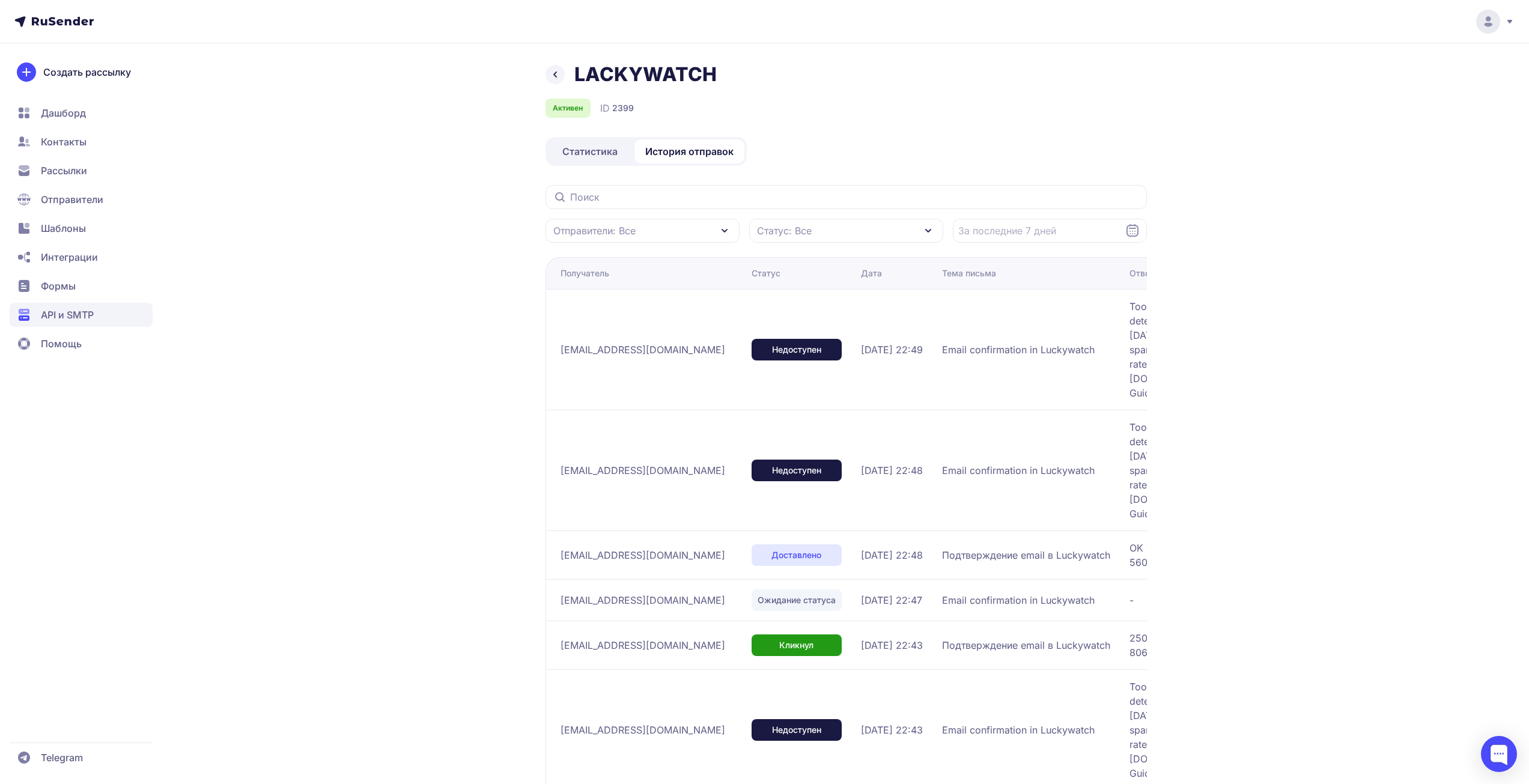
click at [1352, 241] on div "LACKYWATCH Активен ID 2399 Статистика История отправок Отправители: Все Статус:…" at bounding box center [764, 615] width 1529 height 1231
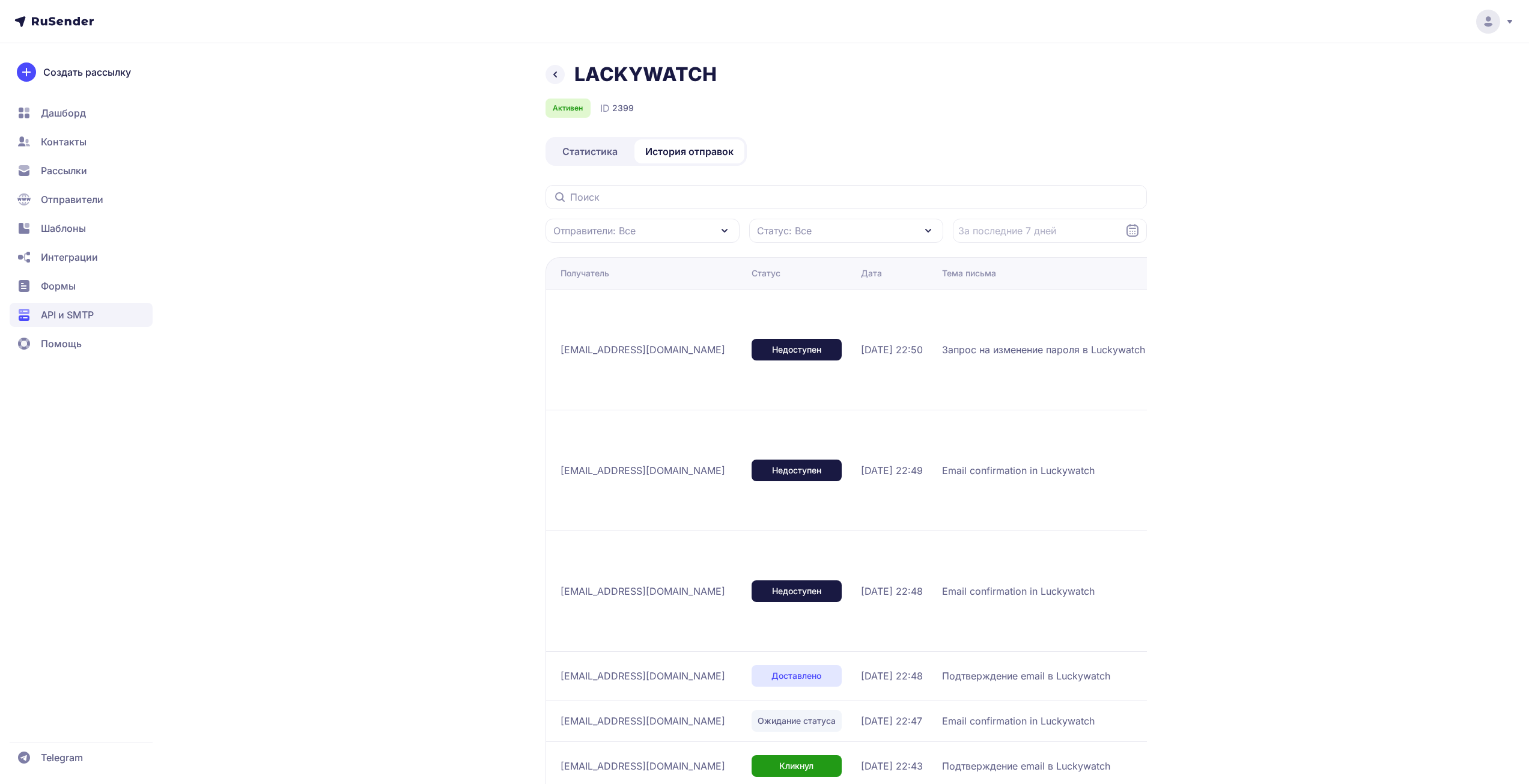
drag, startPoint x: 1341, startPoint y: 151, endPoint x: 1391, endPoint y: 59, distance: 104.7
click at [1341, 151] on div "LACKYWATCH Активен ID 2399 Статистика История отправок Отправители: Все Статус:…" at bounding box center [764, 609] width 1529 height 1217
